Goal: Task Accomplishment & Management: Manage account settings

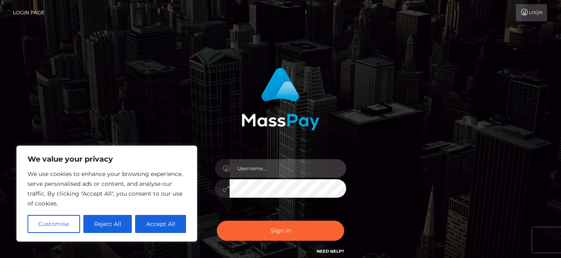
click at [288, 161] on input "text" at bounding box center [288, 168] width 117 height 18
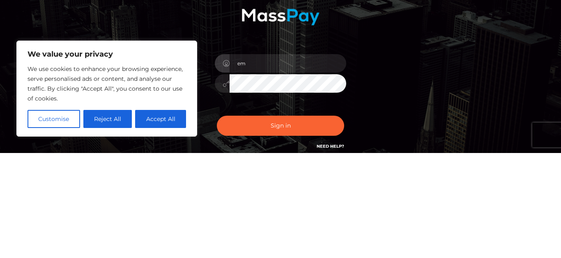
click at [255, 221] on div "Sign in Need Help?" at bounding box center [281, 234] width 144 height 37
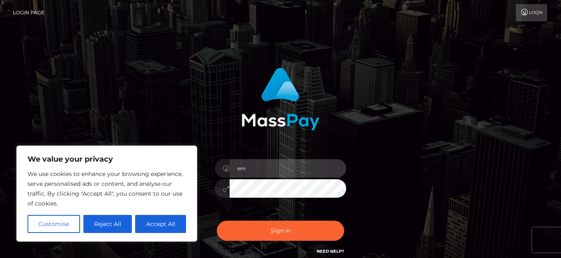
click at [283, 171] on input "em" at bounding box center [288, 168] width 117 height 18
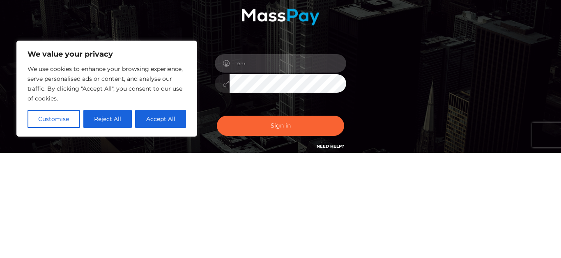
click at [291, 176] on input "em" at bounding box center [288, 168] width 117 height 18
type input "[EMAIL_ADDRESS][DOMAIN_NAME]"
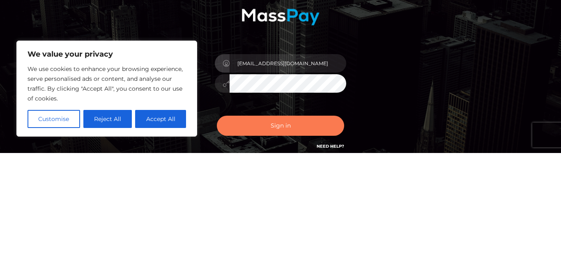
click at [312, 225] on button "Sign in" at bounding box center [280, 231] width 127 height 20
